Goal: Transaction & Acquisition: Book appointment/travel/reservation

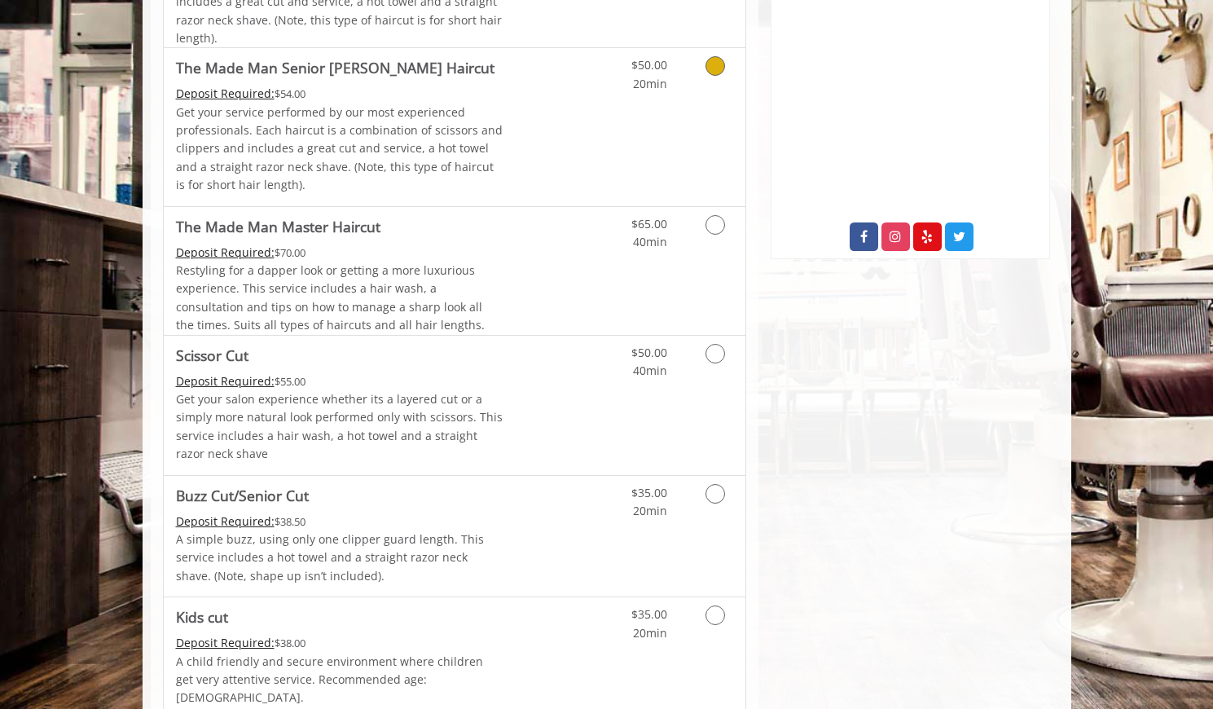
scroll to position [614, 0]
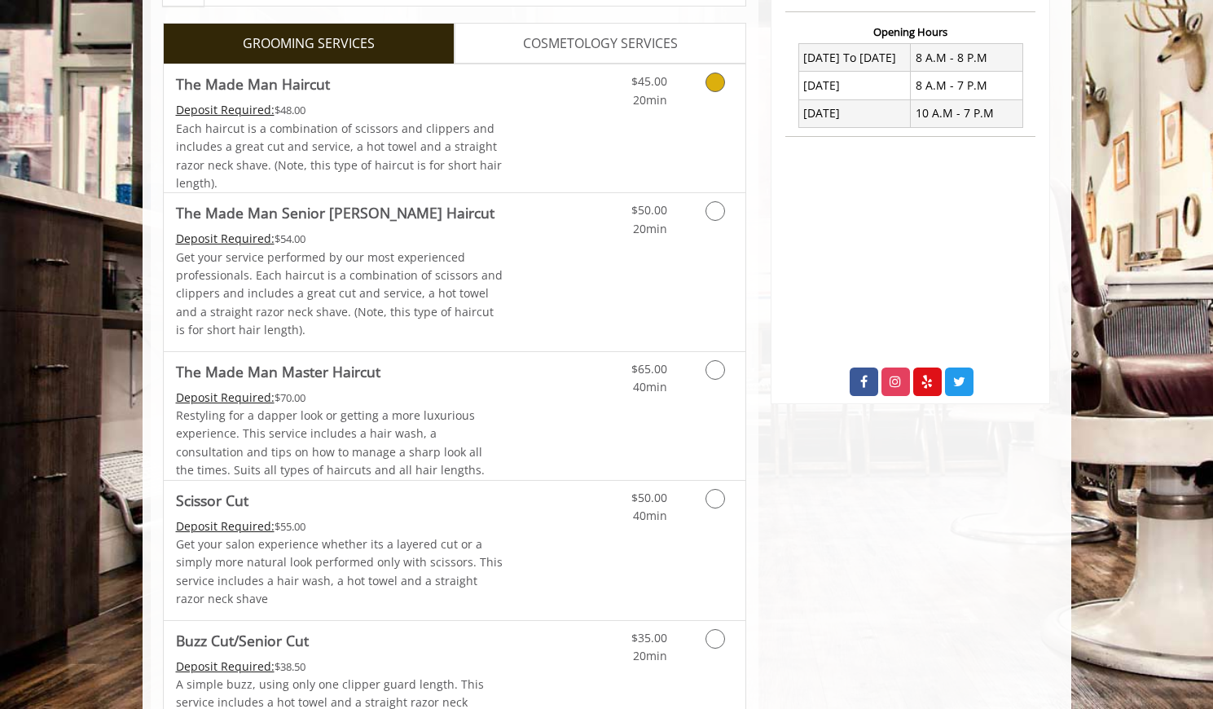
click at [713, 78] on icon "Grooming services" at bounding box center [716, 83] width 20 height 20
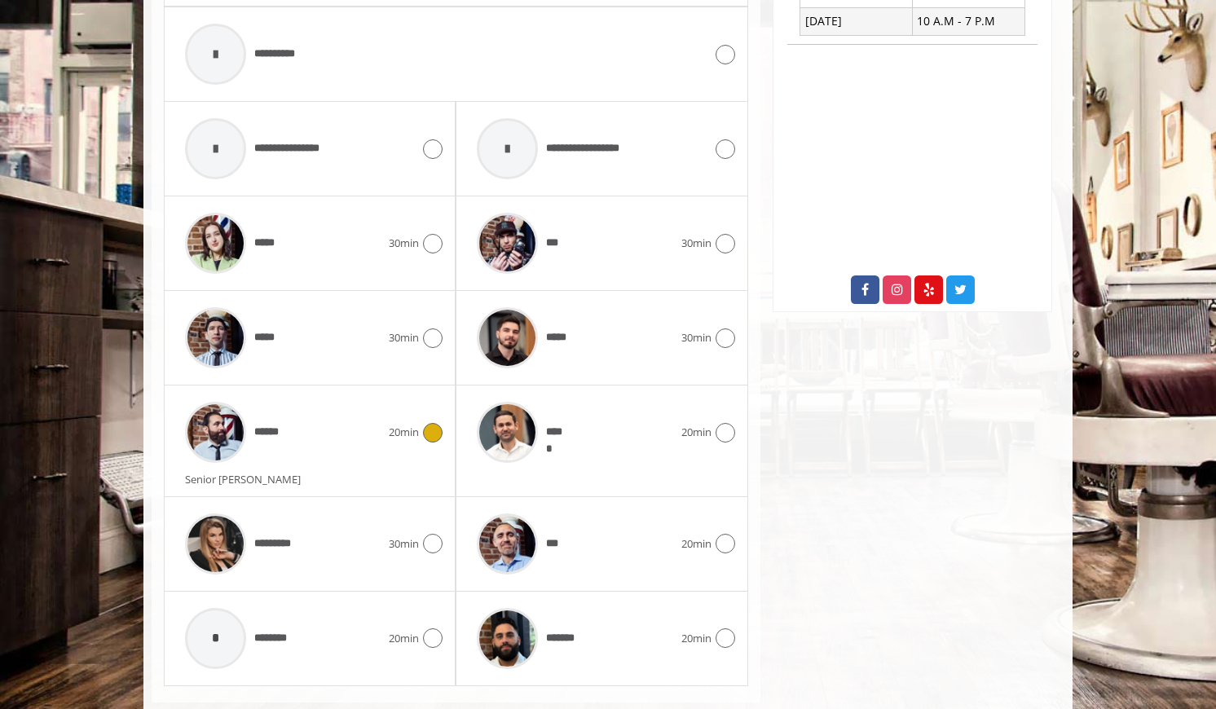
click at [383, 449] on div "******" at bounding box center [283, 432] width 212 height 77
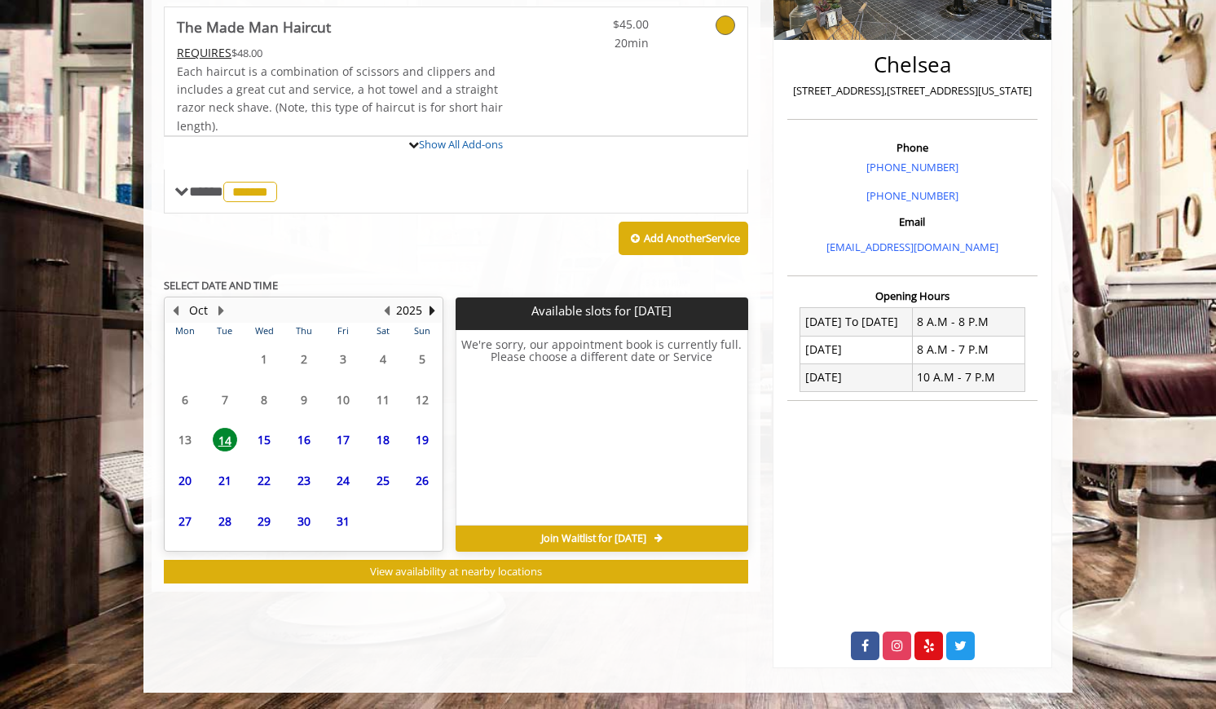
scroll to position [422, 0]
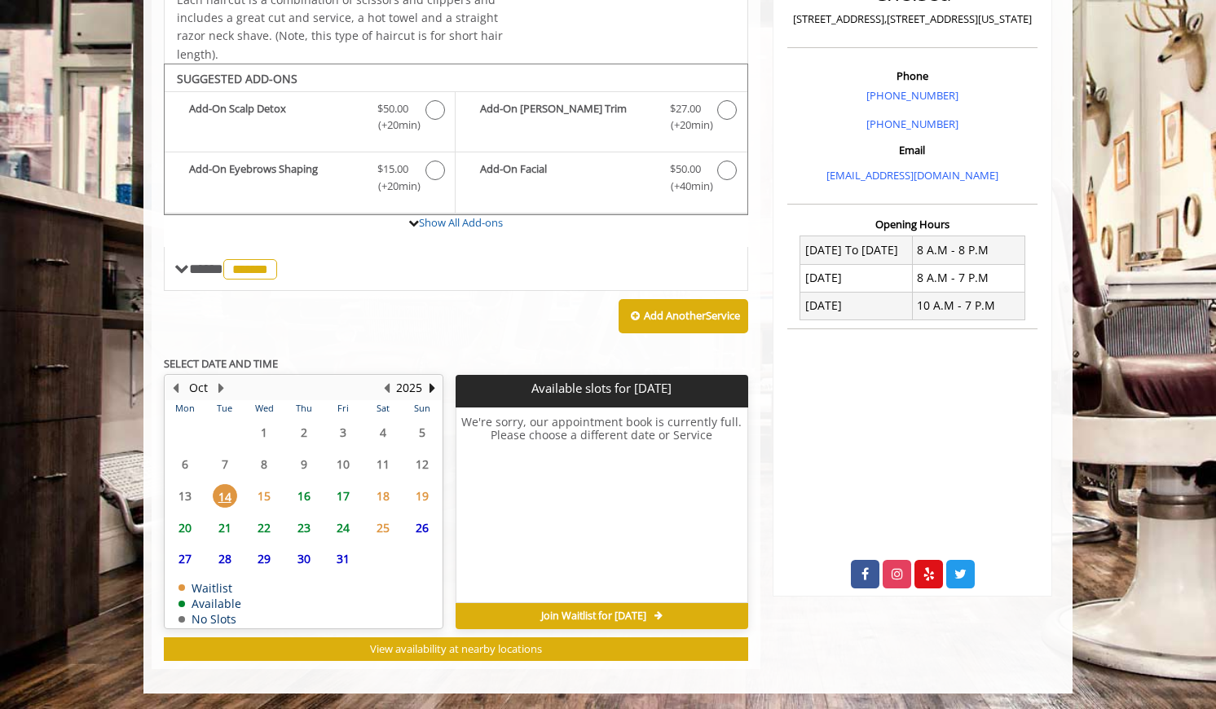
click at [340, 499] on span "17" at bounding box center [343, 496] width 24 height 24
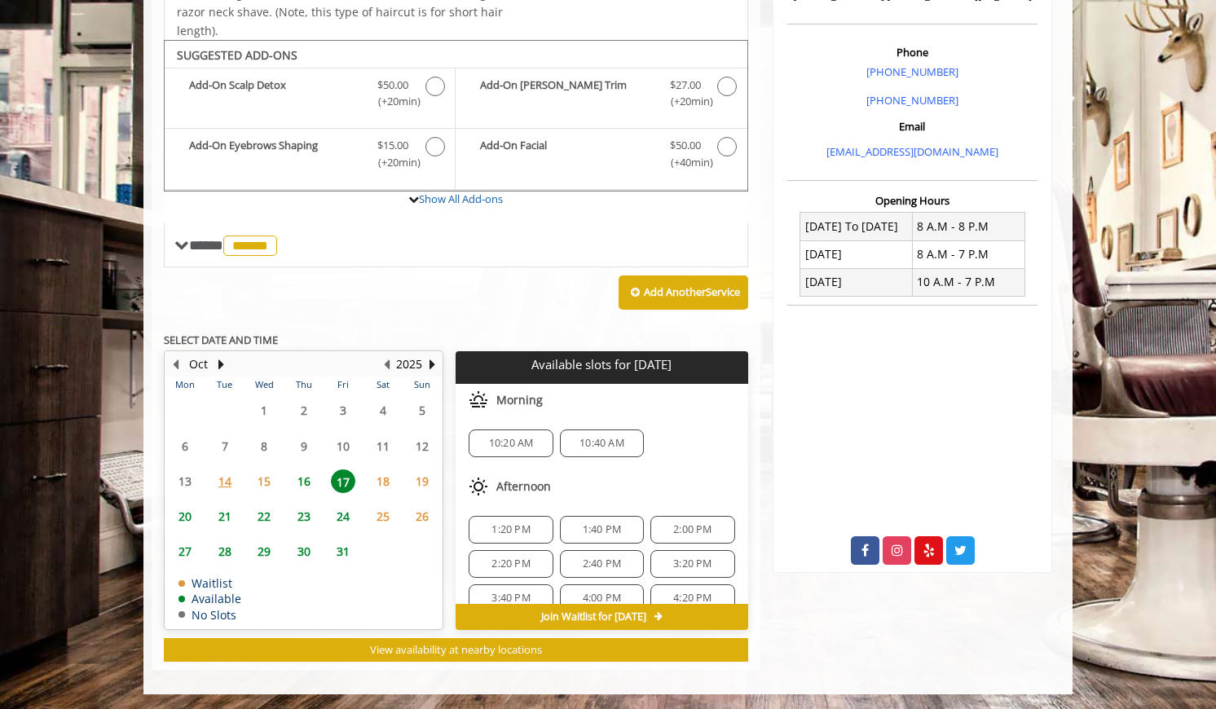
scroll to position [446, 0]
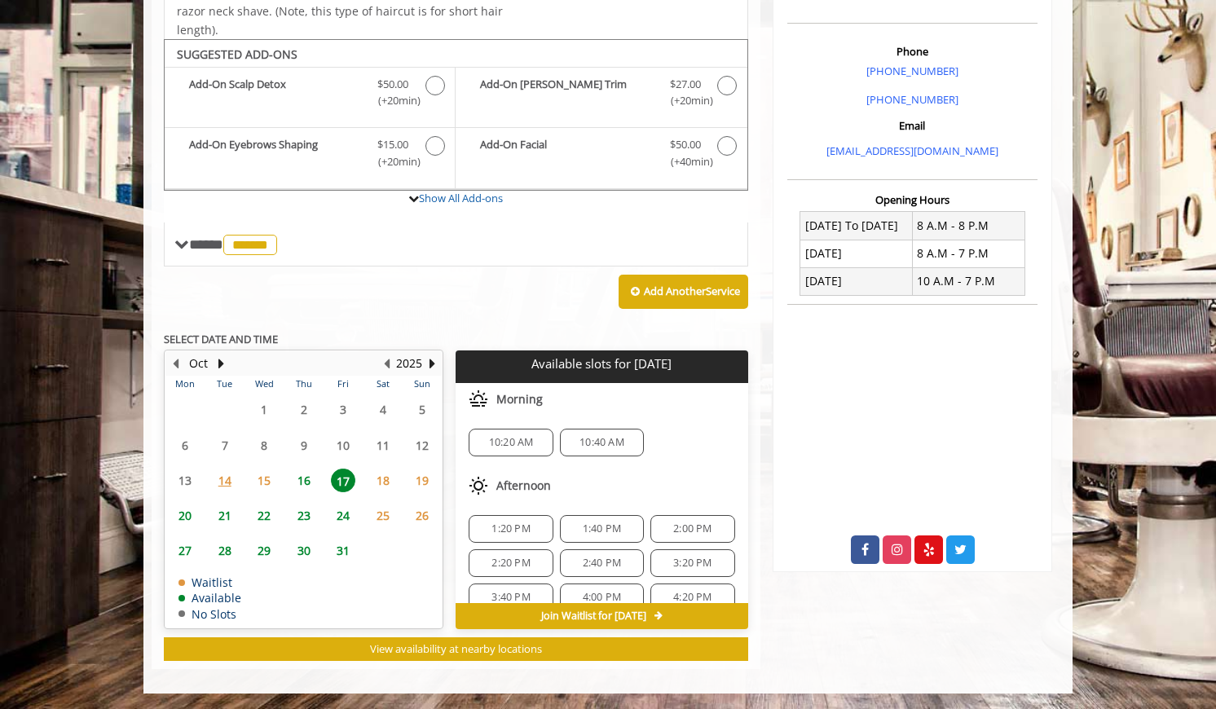
click at [268, 485] on span "15" at bounding box center [264, 480] width 24 height 24
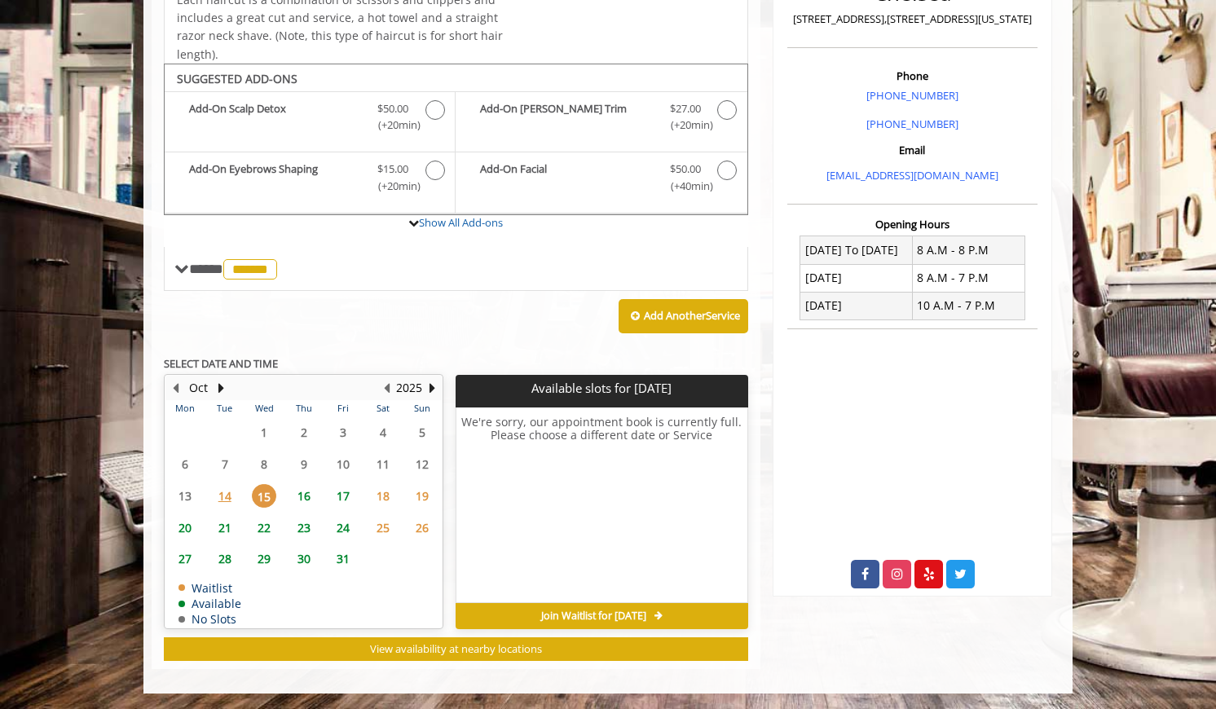
click at [306, 499] on span "16" at bounding box center [304, 496] width 24 height 24
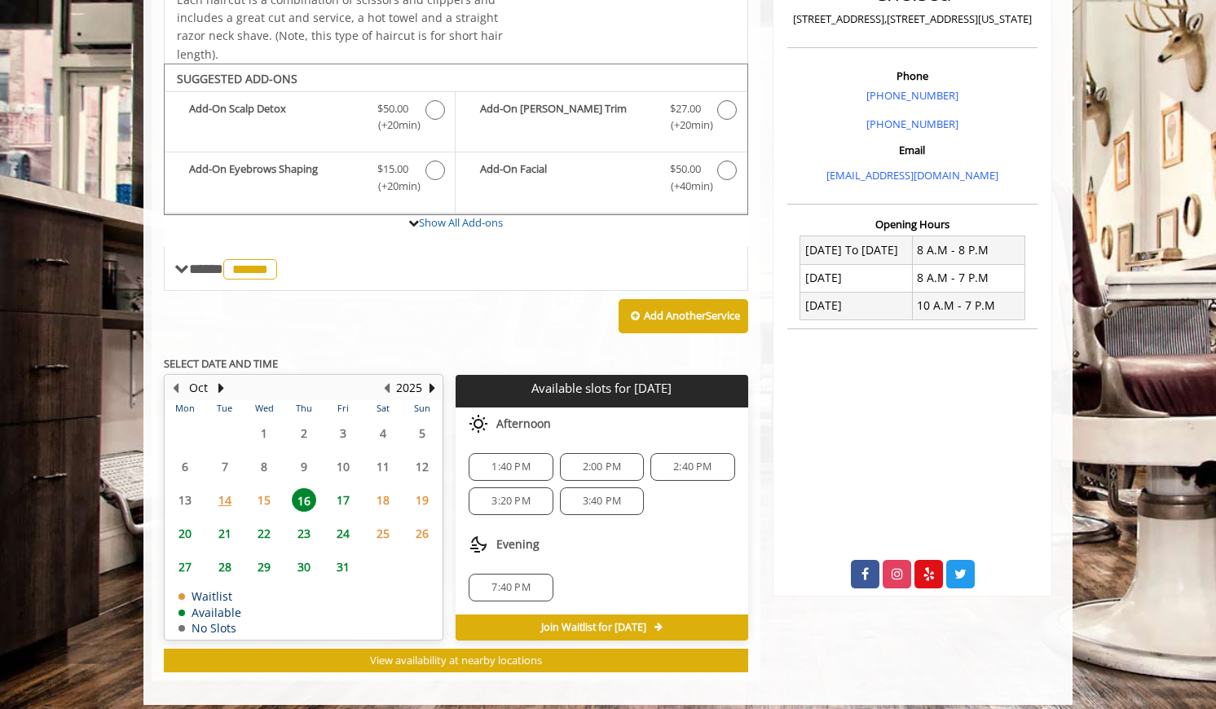
scroll to position [433, 0]
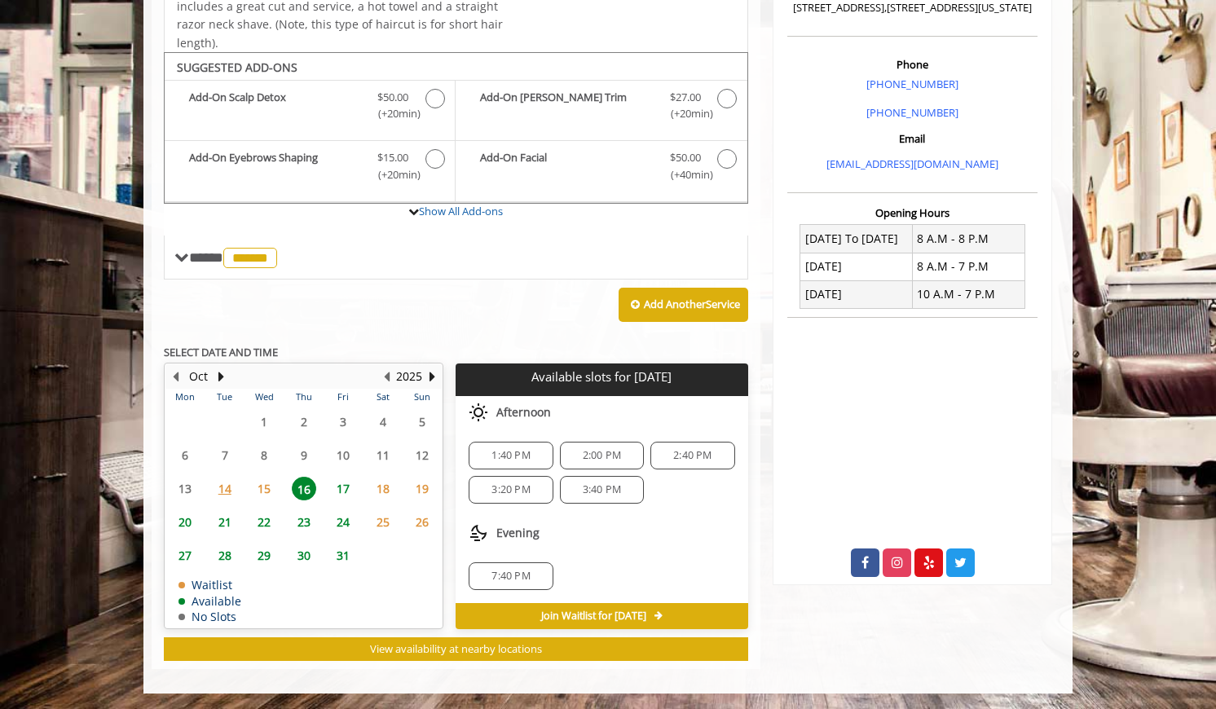
click at [534, 578] on span "7:40 PM" at bounding box center [510, 576] width 69 height 13
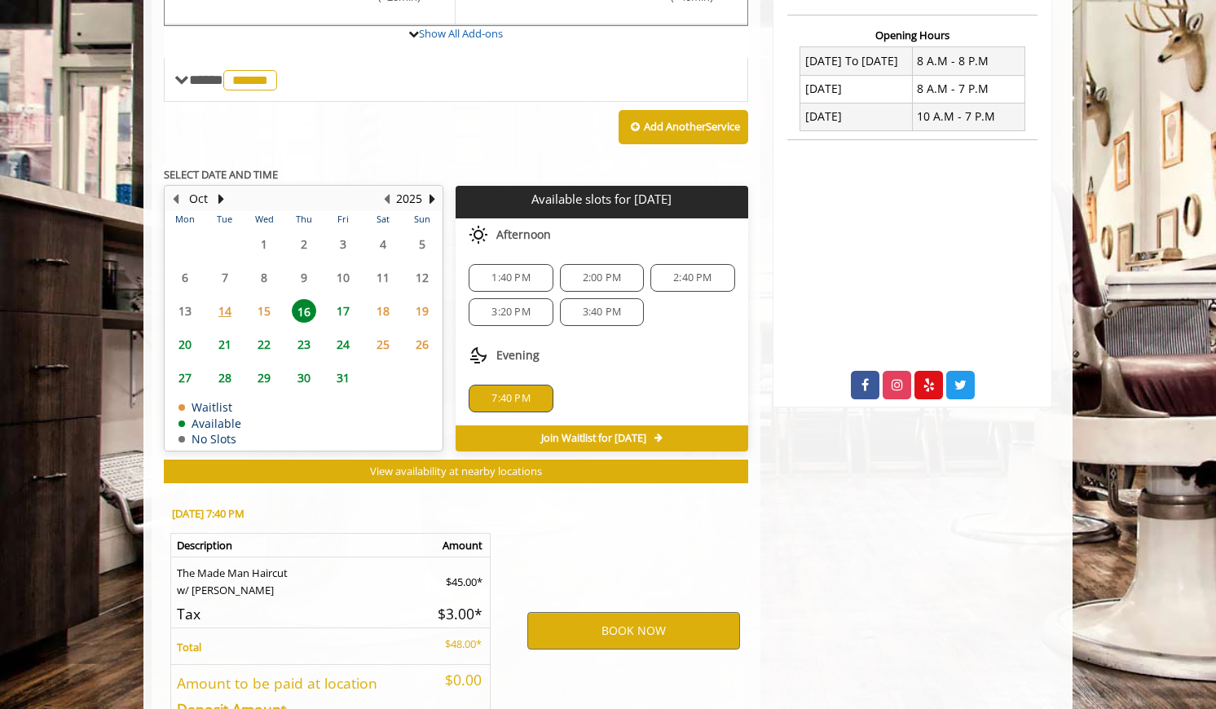
scroll to position [728, 0]
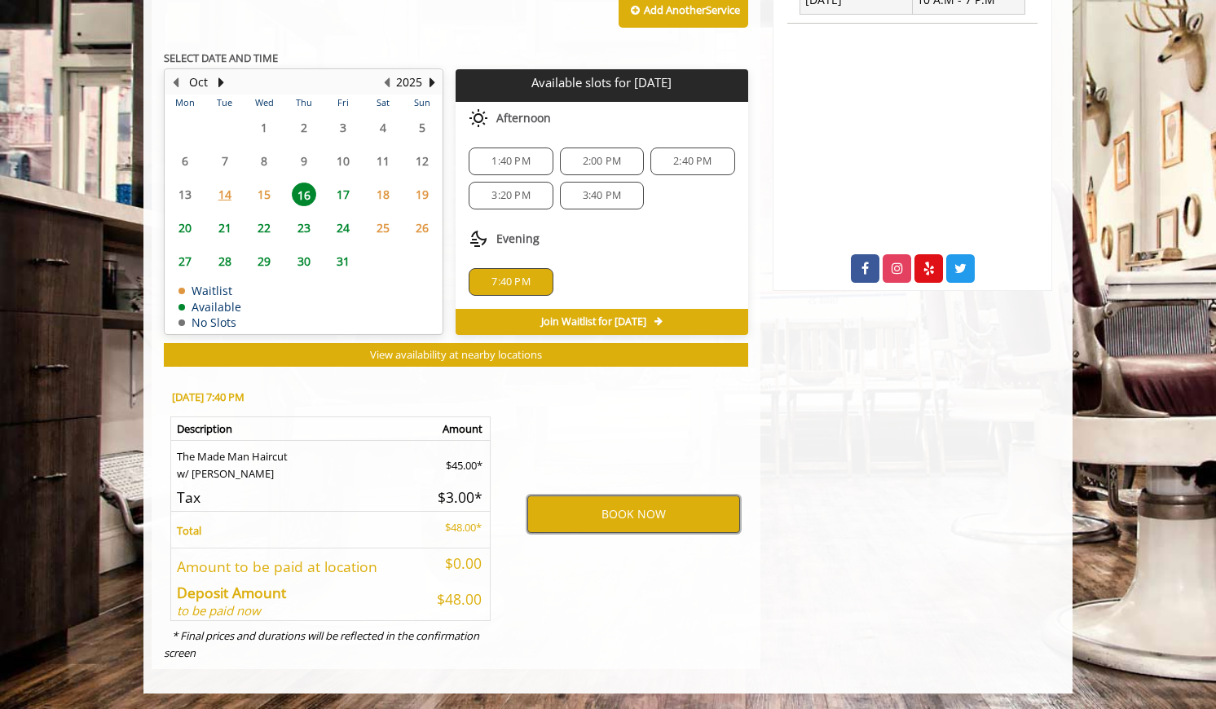
click at [621, 526] on button "BOOK NOW" at bounding box center [633, 513] width 213 height 37
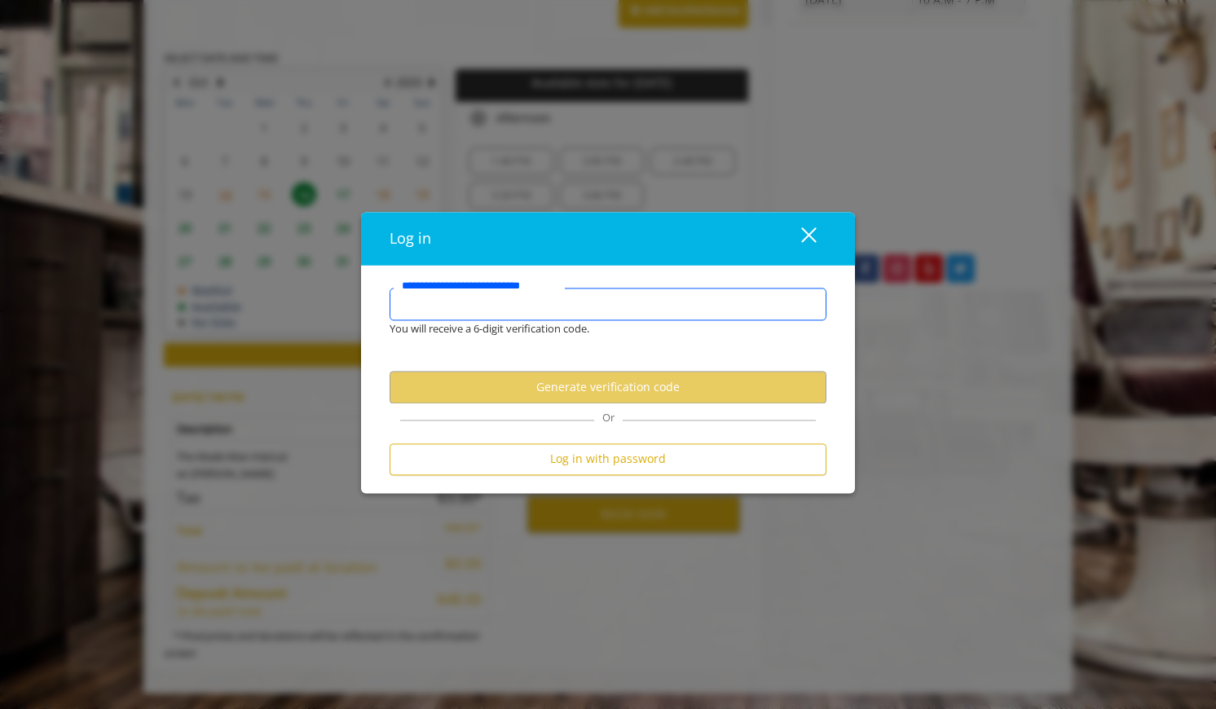
click at [586, 306] on input "**********" at bounding box center [607, 304] width 437 height 33
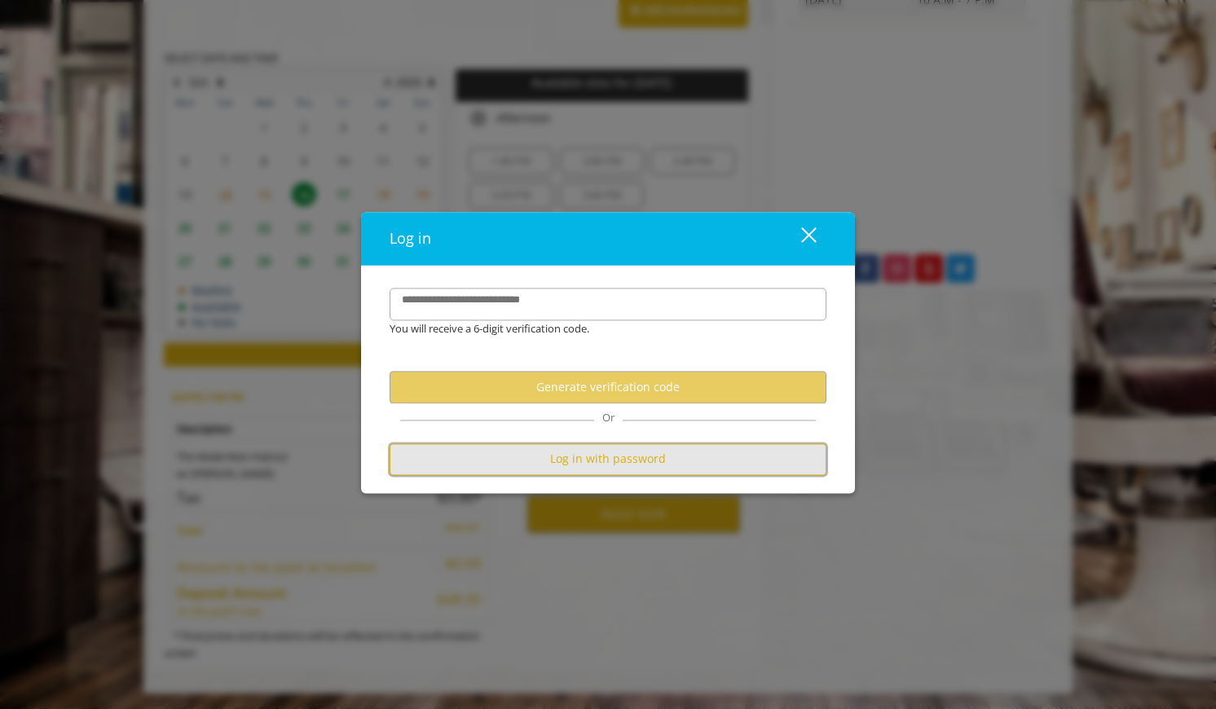
click at [653, 460] on button "Log in with password" at bounding box center [607, 459] width 437 height 32
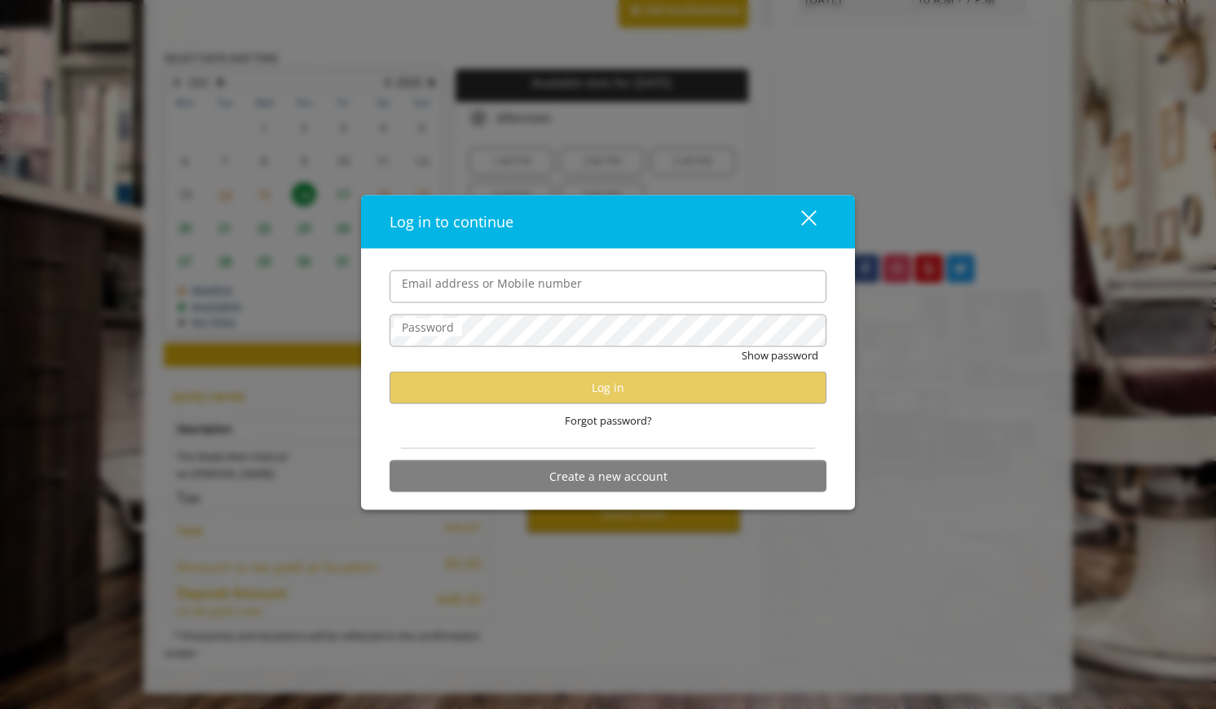
type input "**********"
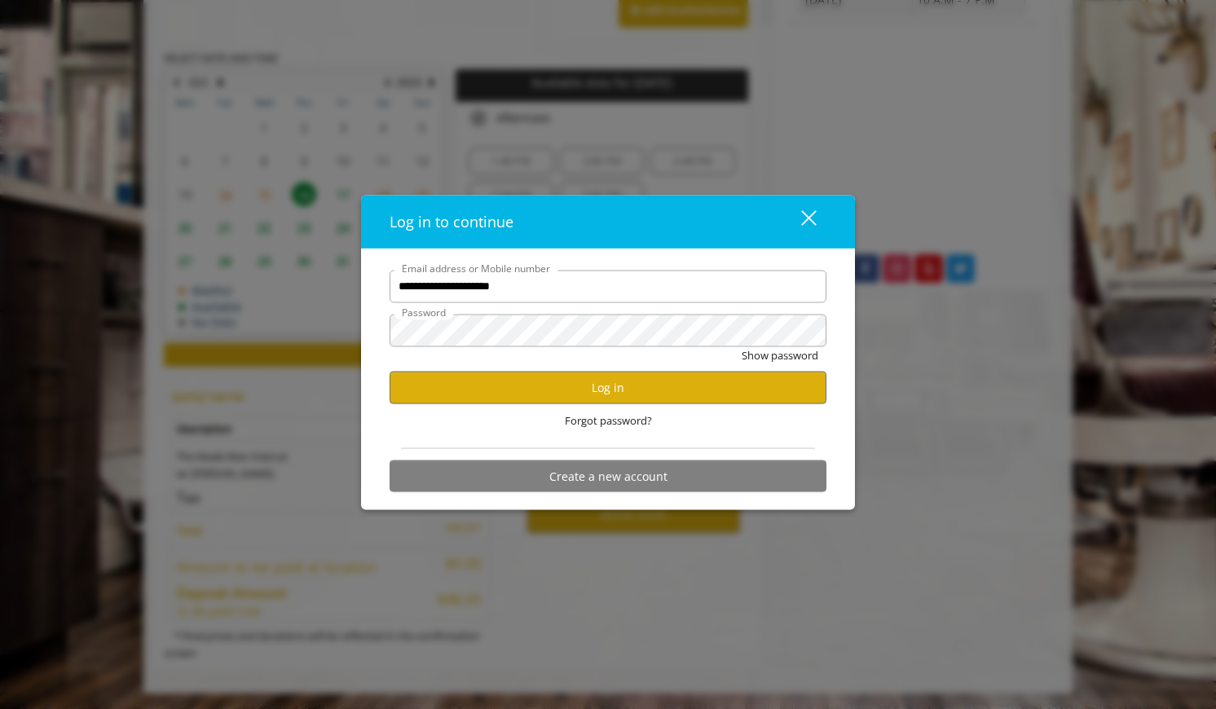
scroll to position [0, 0]
click at [596, 394] on button "Log in" at bounding box center [607, 388] width 437 height 32
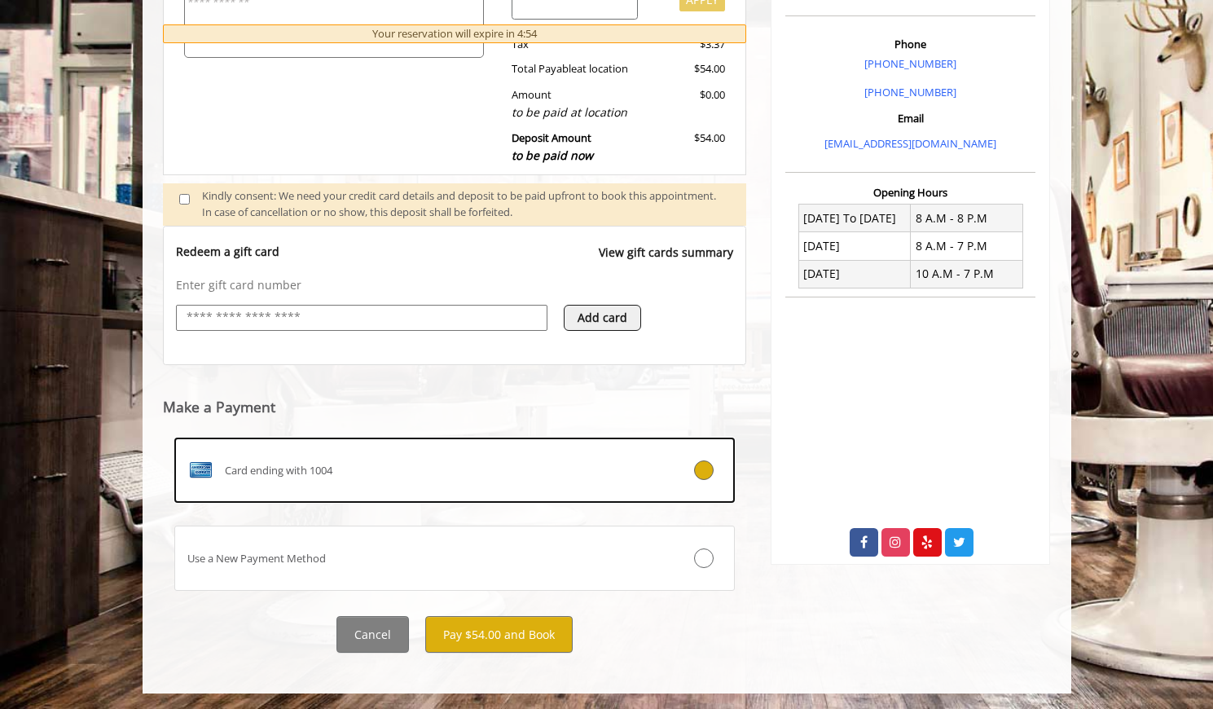
scroll to position [455, 0]
click at [508, 631] on button "Pay $54.00 and Book" at bounding box center [498, 633] width 147 height 37
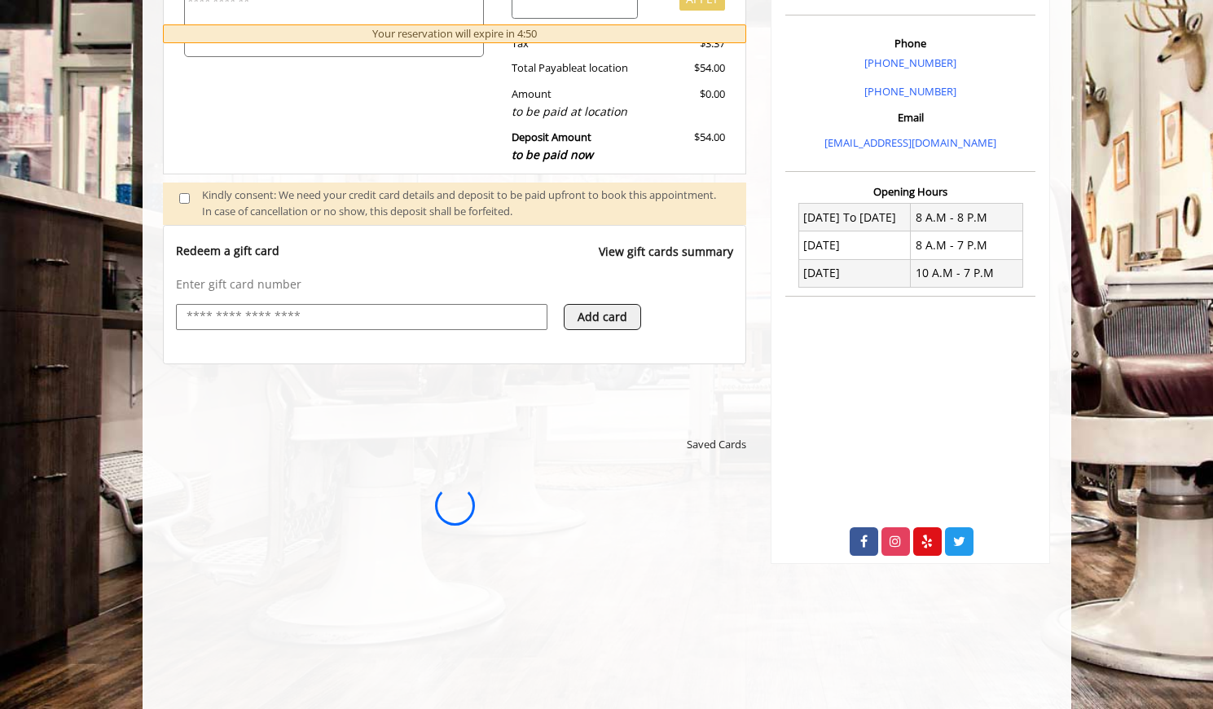
scroll to position [0, 0]
